Goal: Transaction & Acquisition: Purchase product/service

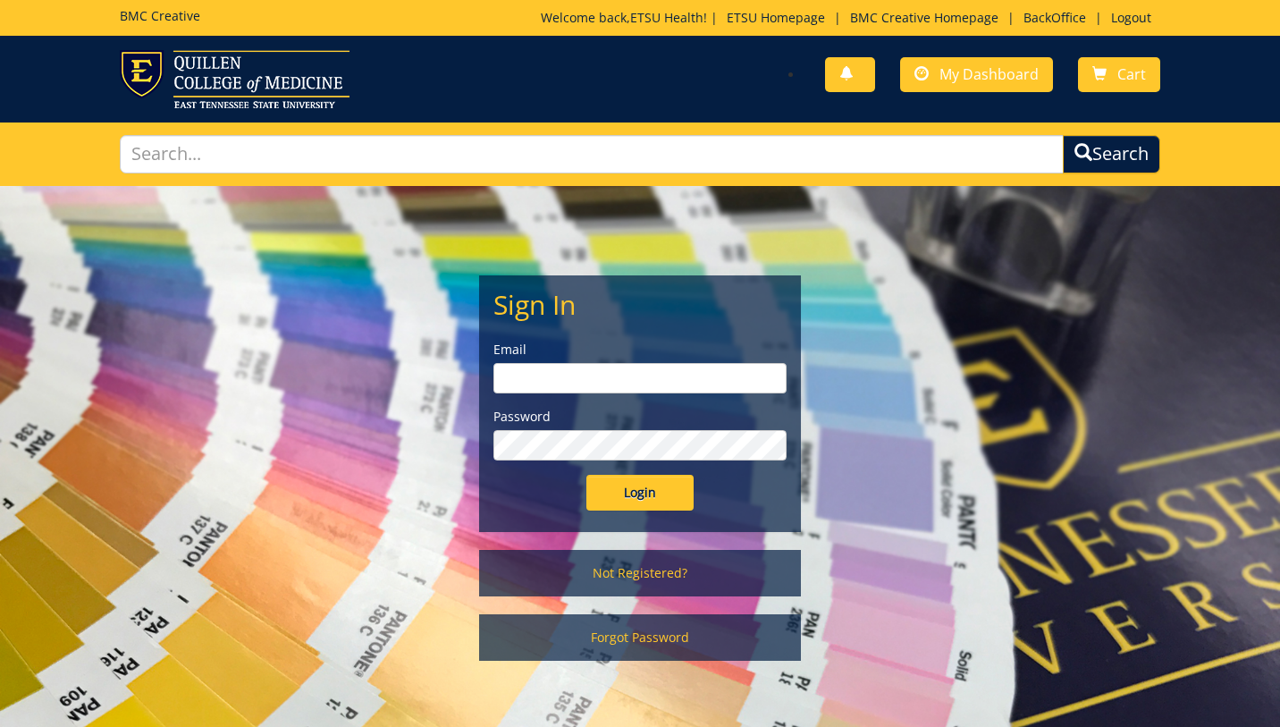
type input "etsuhealthprojects@etsu.edu"
click at [633, 502] on input "Login" at bounding box center [639, 493] width 107 height 36
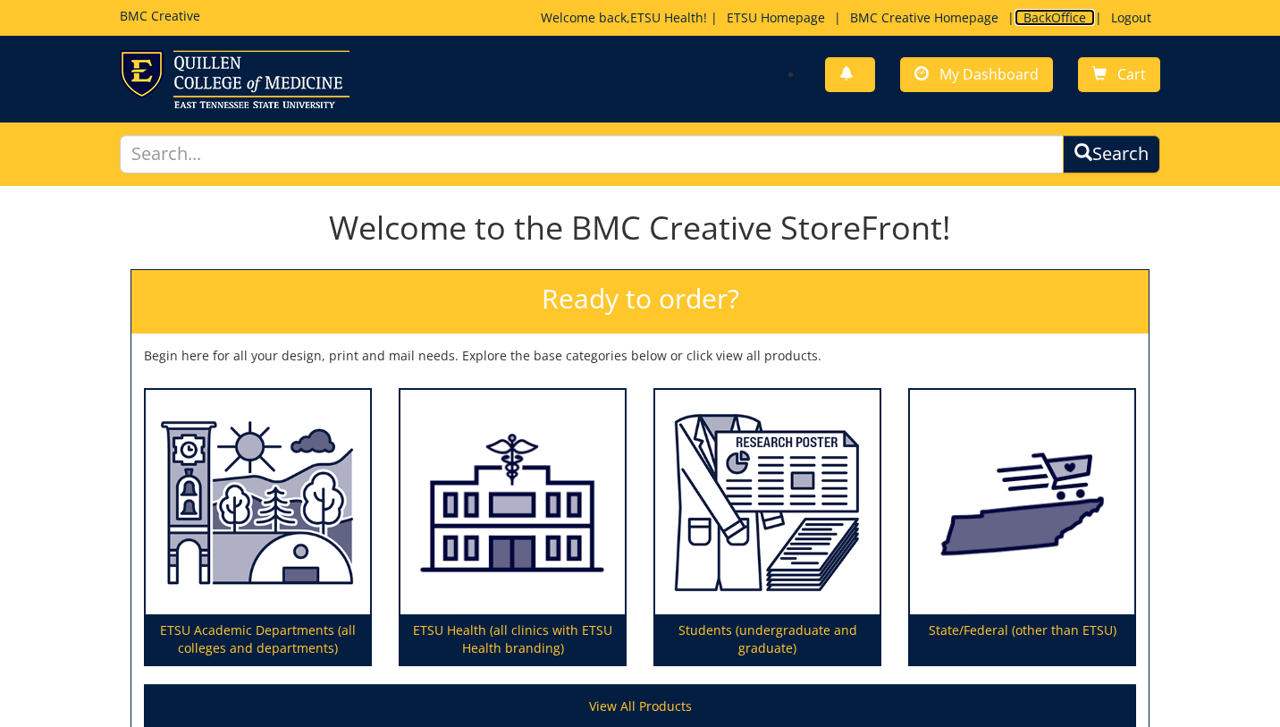
click at [1044, 13] on link "BackOffice" at bounding box center [1054, 17] width 80 height 17
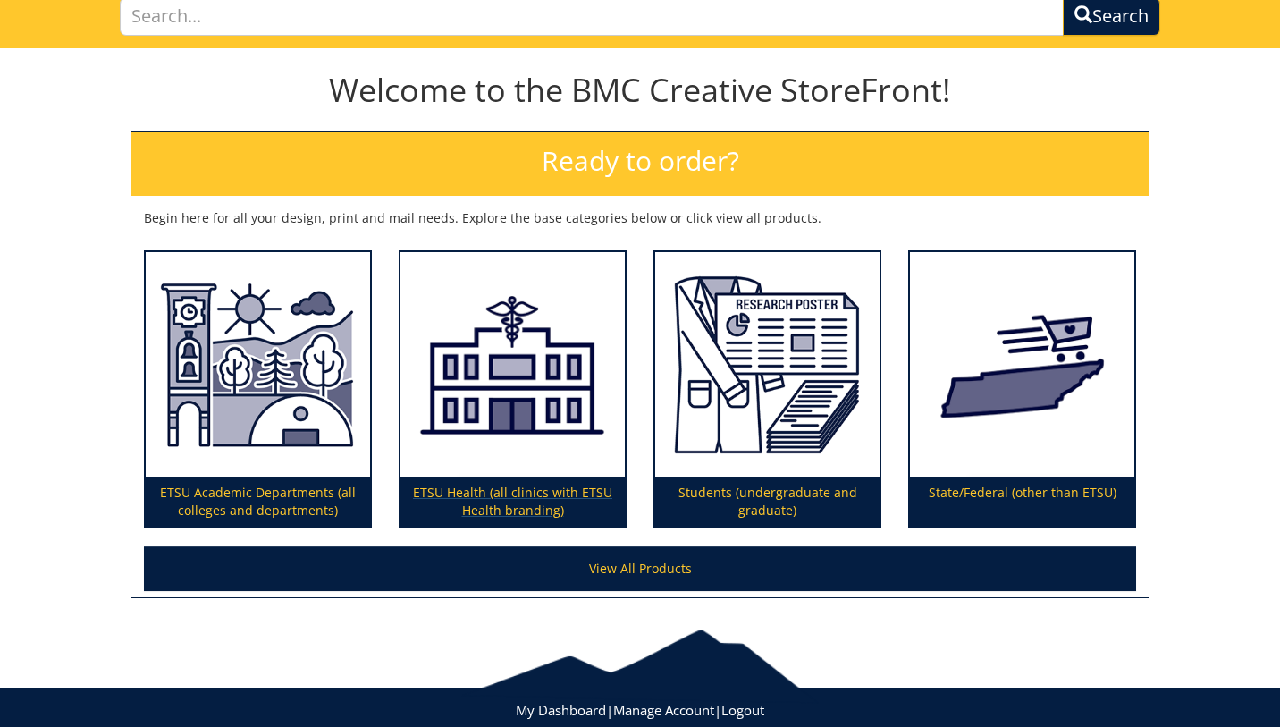
scroll to position [182, 0]
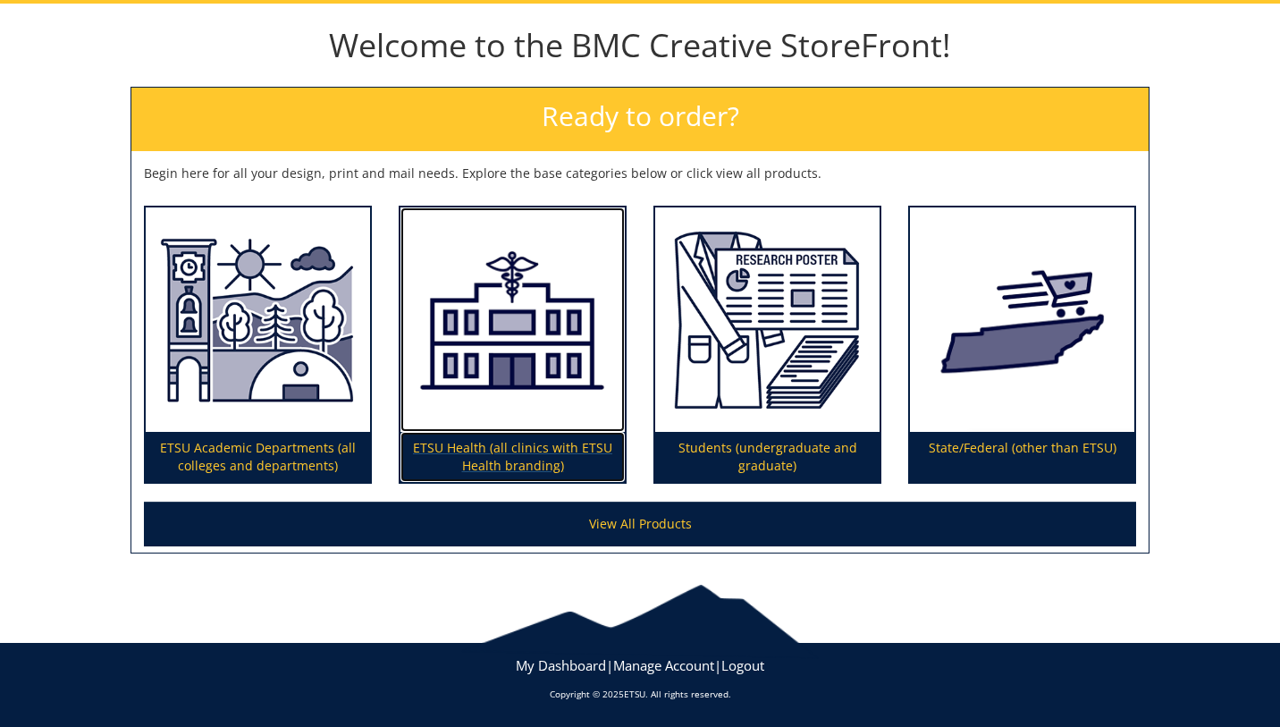
click at [509, 364] on img at bounding box center [512, 319] width 224 height 225
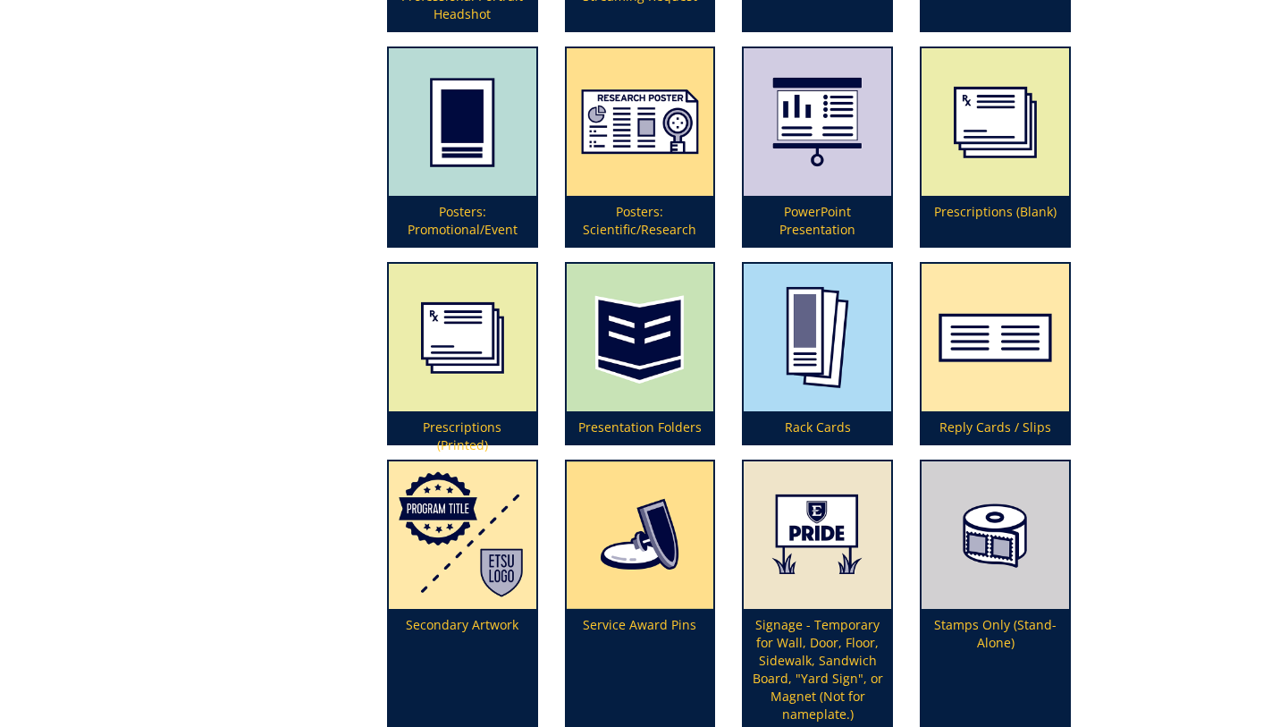
scroll to position [4107, 0]
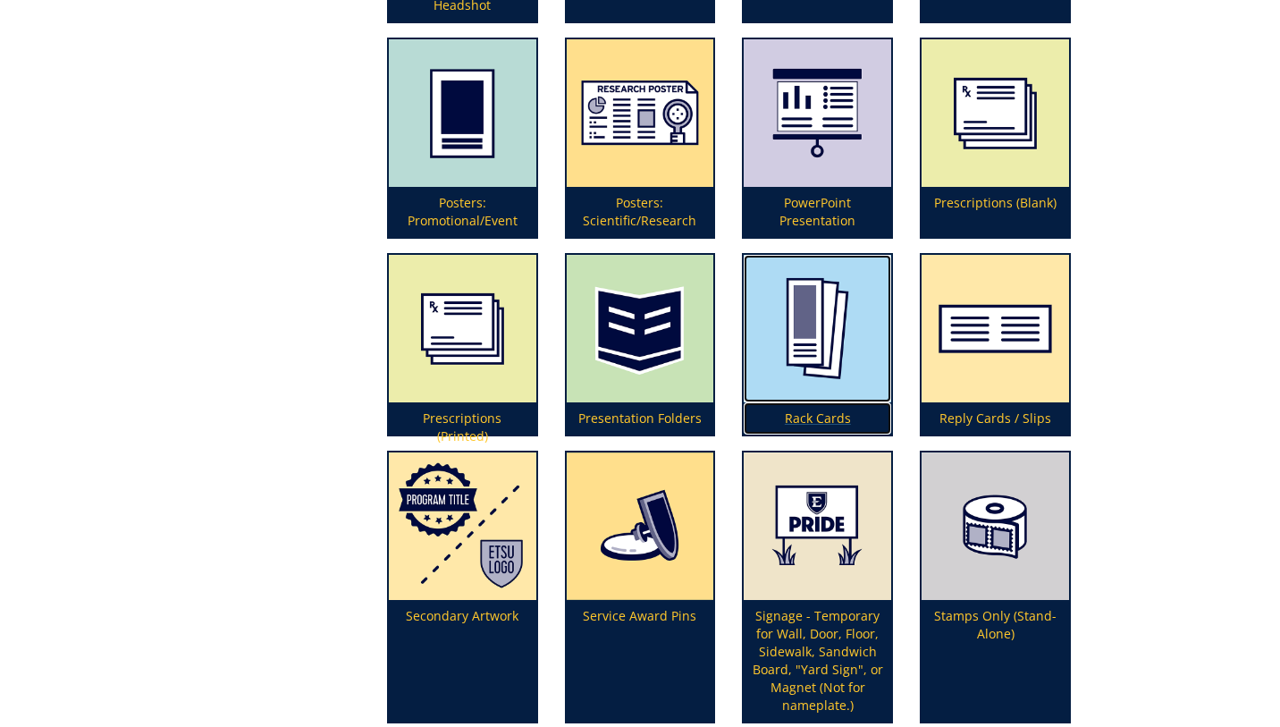
click at [853, 372] on img at bounding box center [817, 328] width 147 height 147
